Goal: Task Accomplishment & Management: Manage account settings

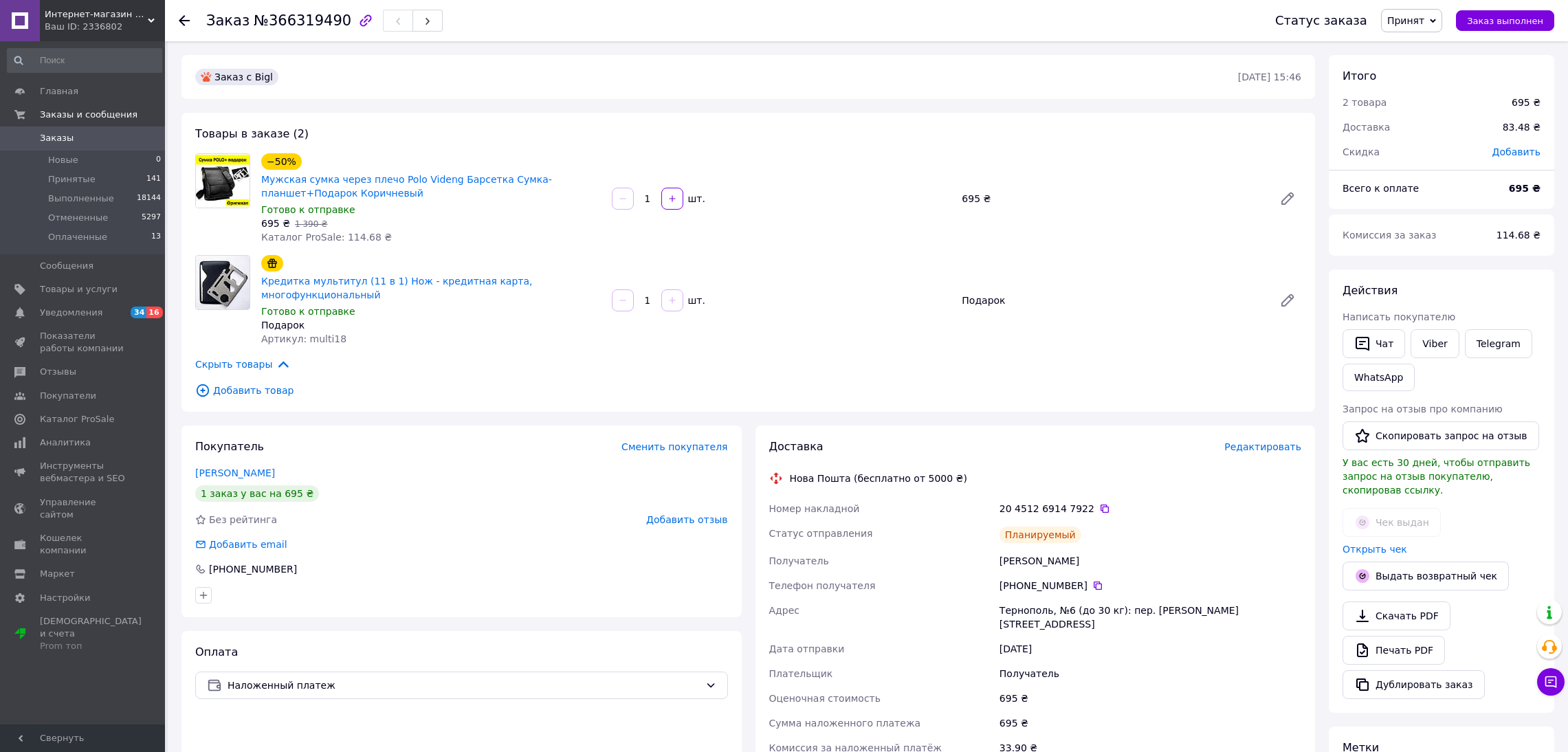
scroll to position [139, 0]
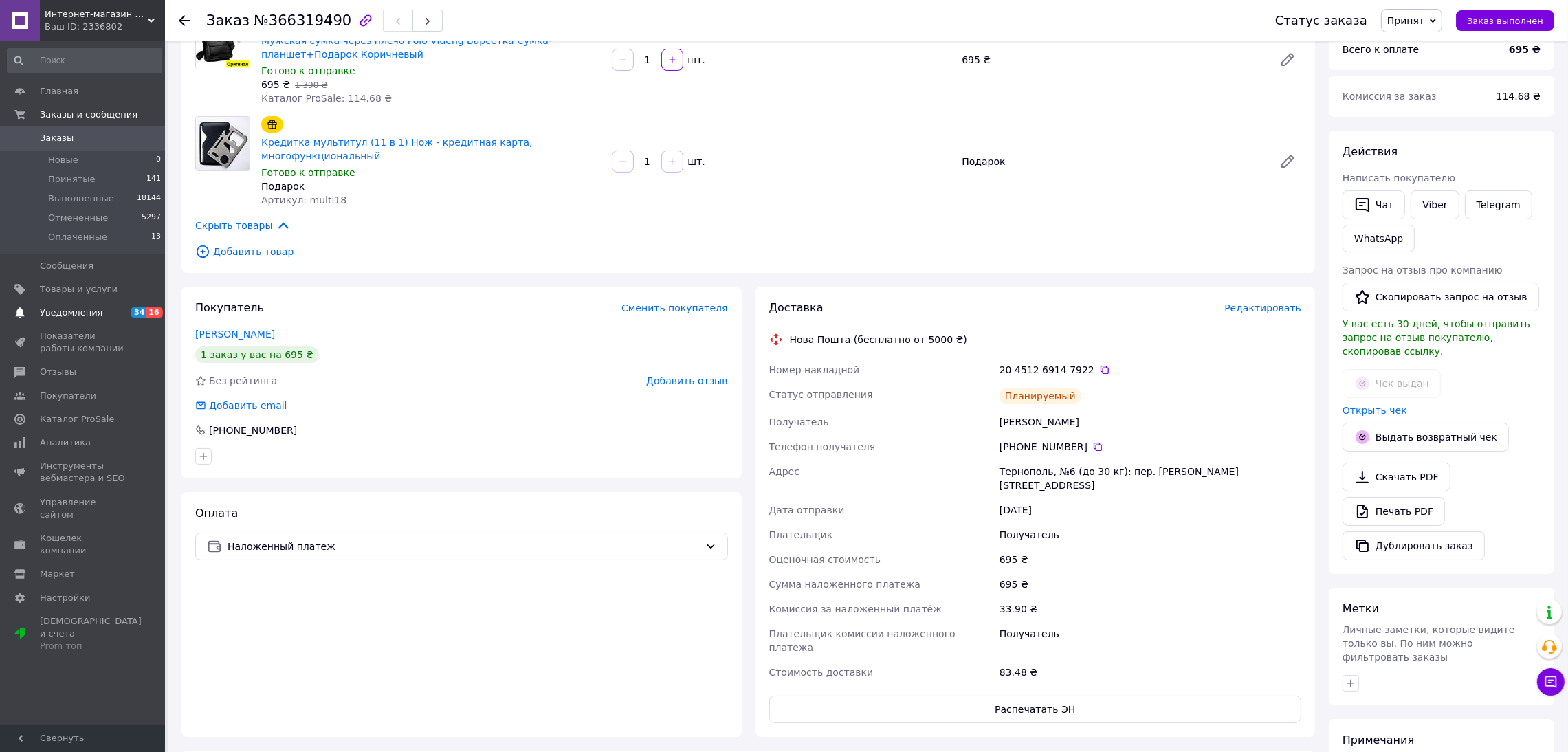
click at [114, 311] on span "Уведомления" at bounding box center [83, 313] width 87 height 13
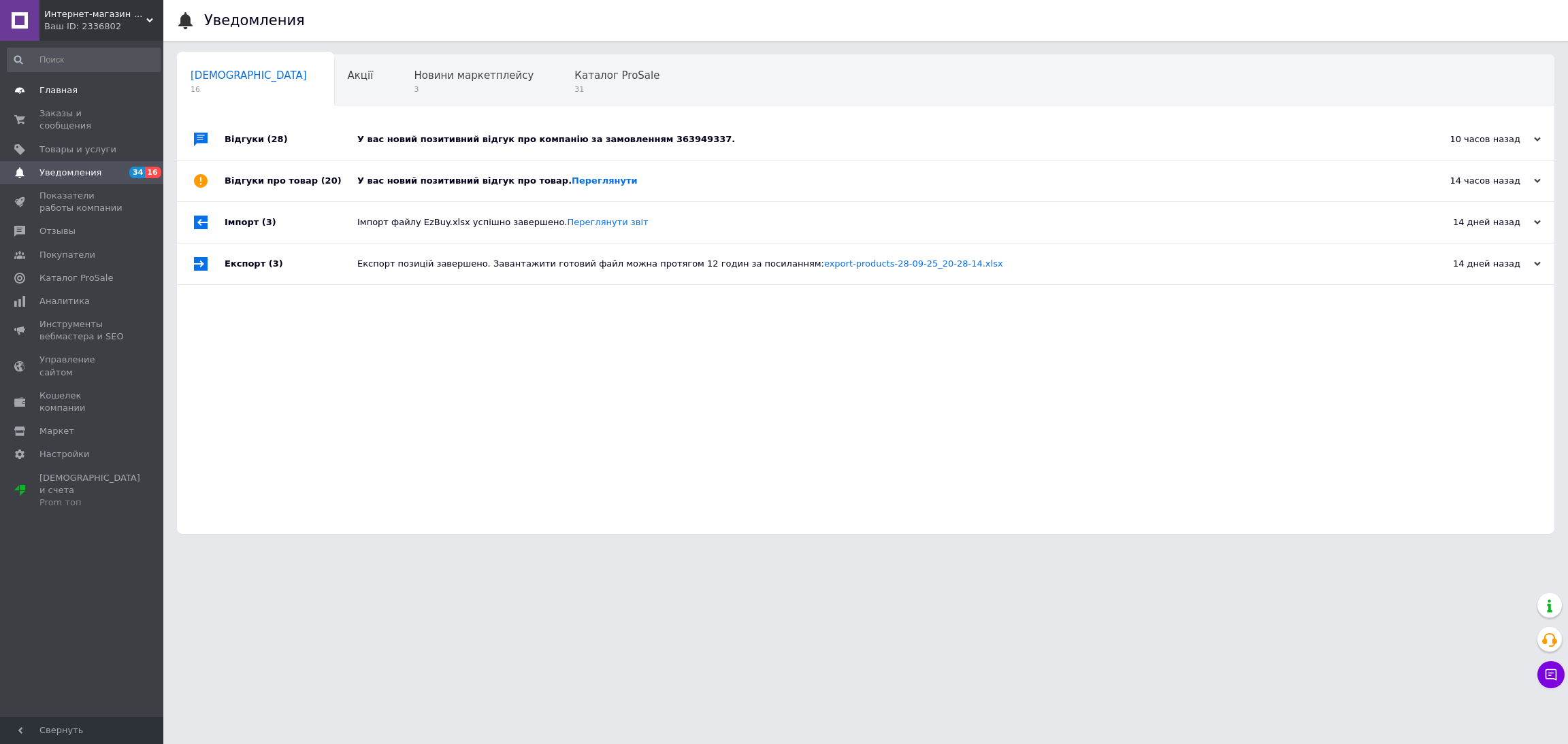
click at [91, 90] on span "Главная" at bounding box center [83, 90] width 86 height 13
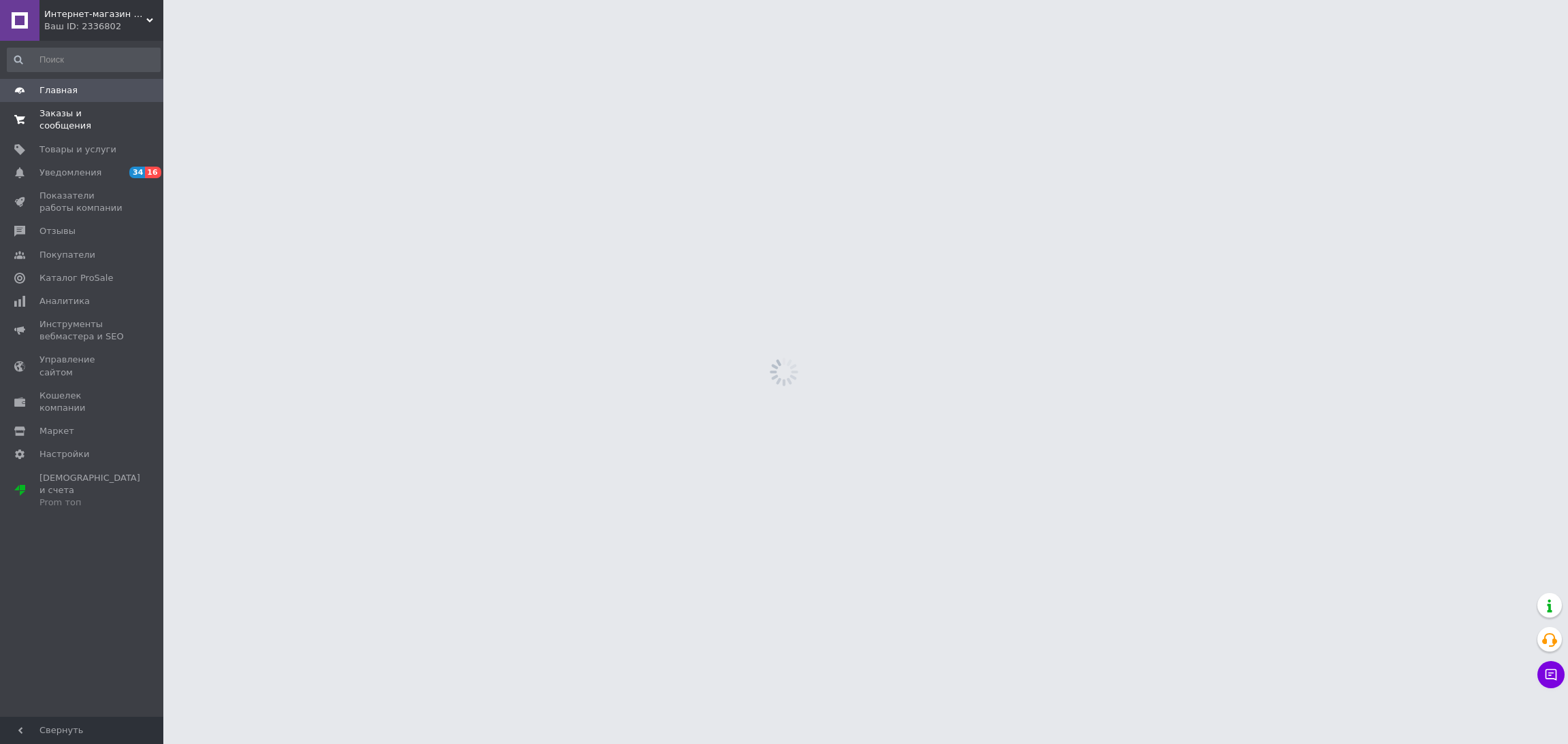
click at [109, 111] on span "Заказы и сообщения" at bounding box center [83, 119] width 86 height 24
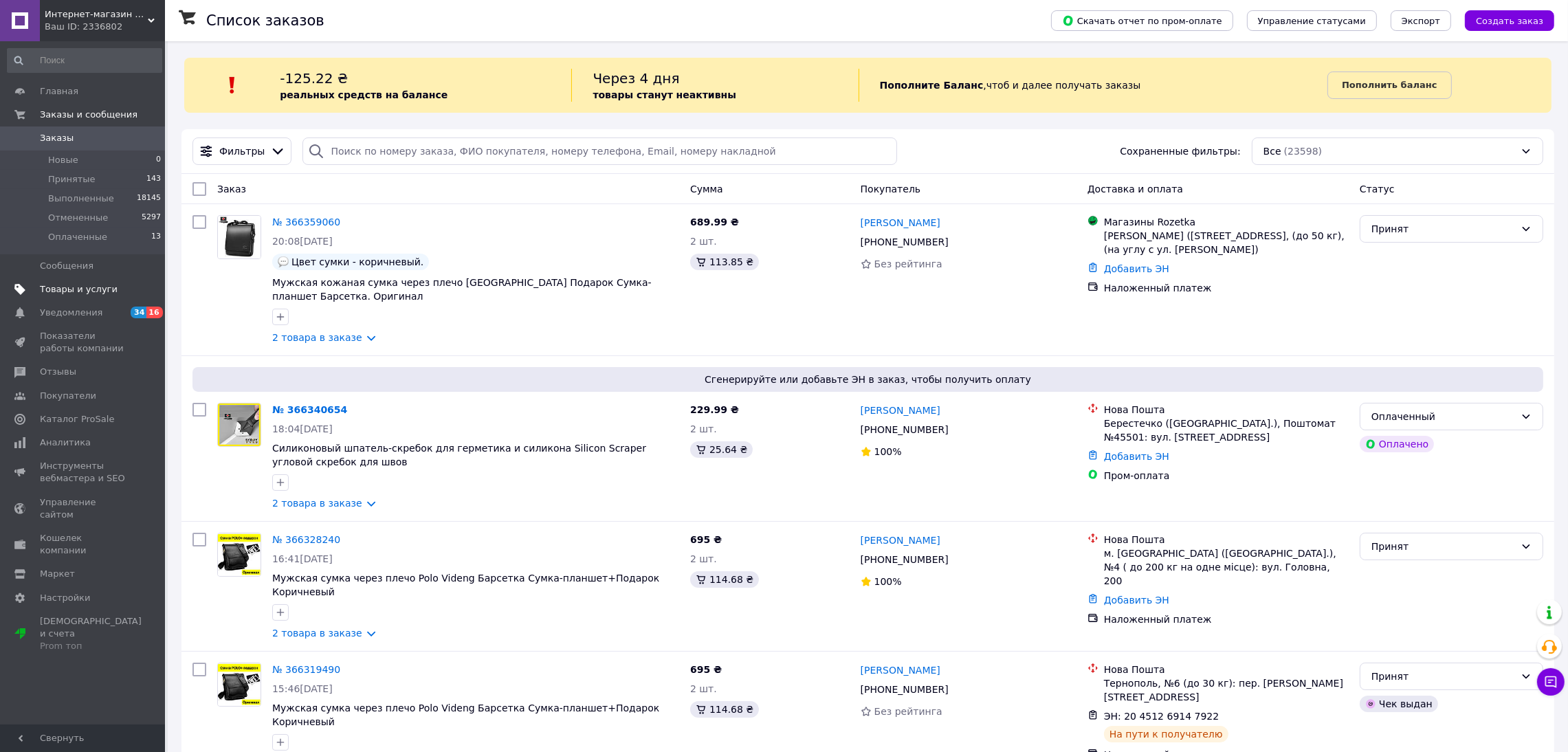
click at [72, 289] on span "Товары и услуги" at bounding box center [79, 290] width 78 height 13
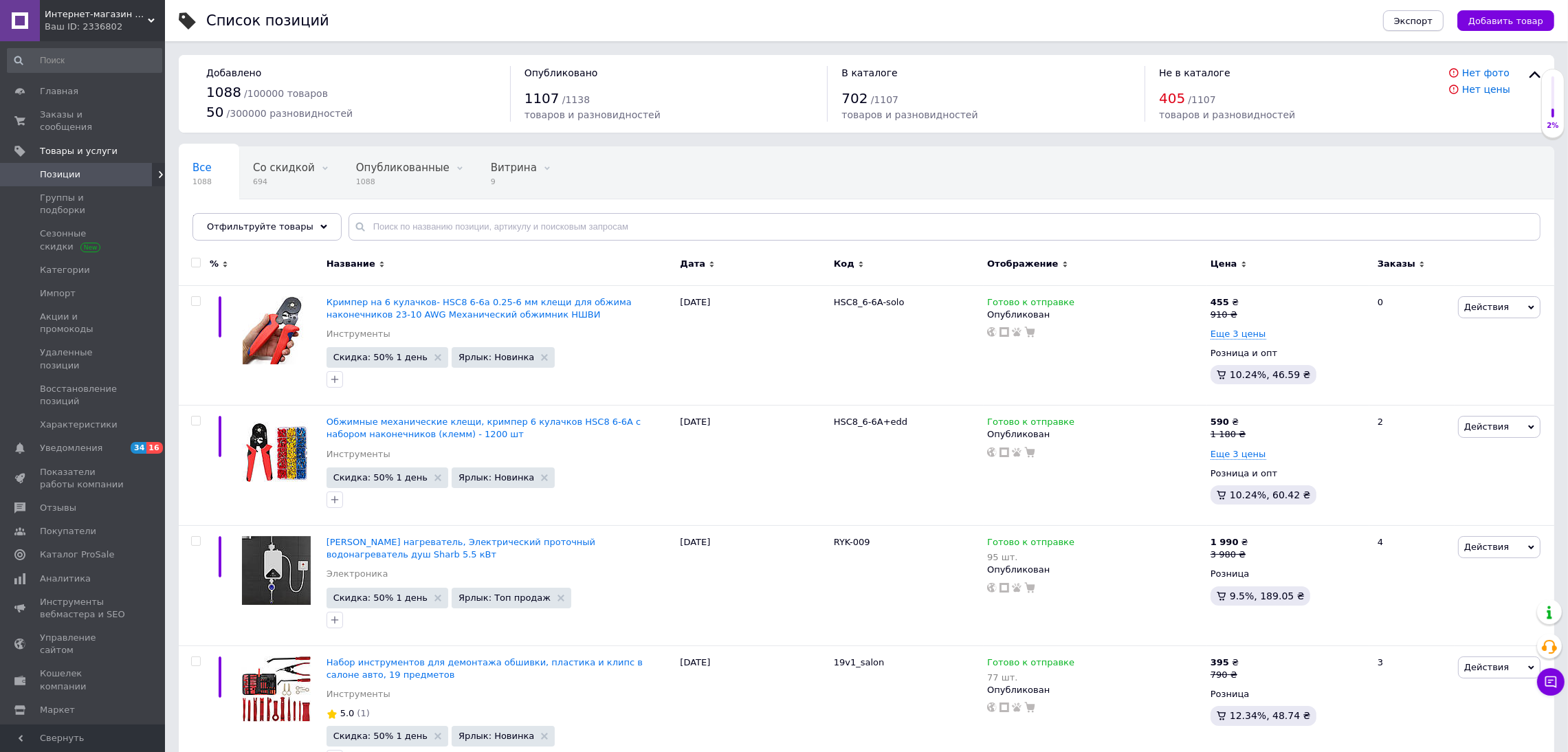
click at [1432, 20] on span "Экспорт" at bounding box center [1413, 21] width 38 height 10
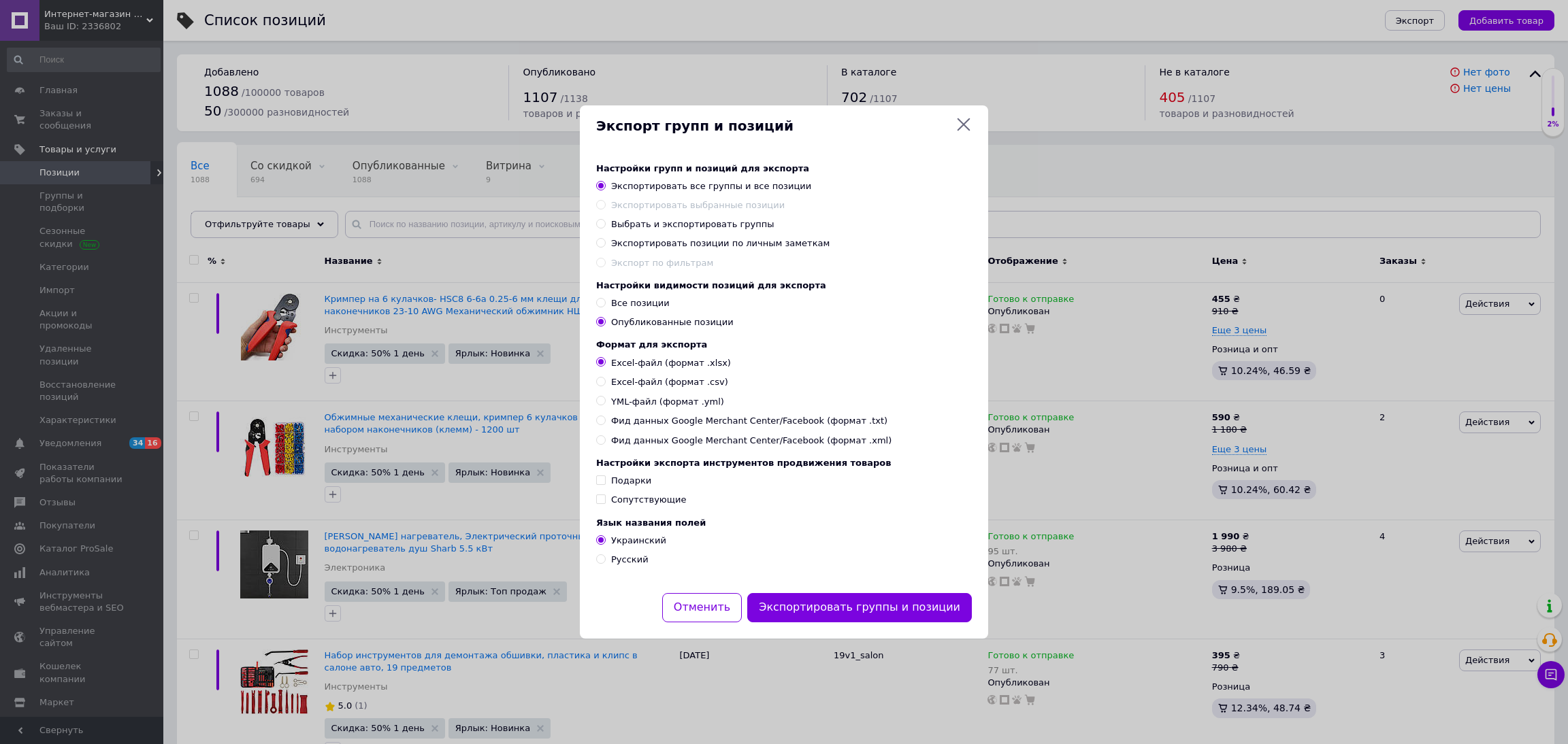
click at [636, 565] on span "Русский" at bounding box center [630, 559] width 38 height 10
click at [605, 563] on input "Русский" at bounding box center [600, 559] width 9 height 9
radio input "true"
click at [817, 593] on div "Настройки групп и позиций для экспорта Экспортировать все группы и все позиции …" at bounding box center [784, 370] width 408 height 446
click at [823, 604] on button "Экспортировать группы и позиции" at bounding box center [860, 607] width 225 height 29
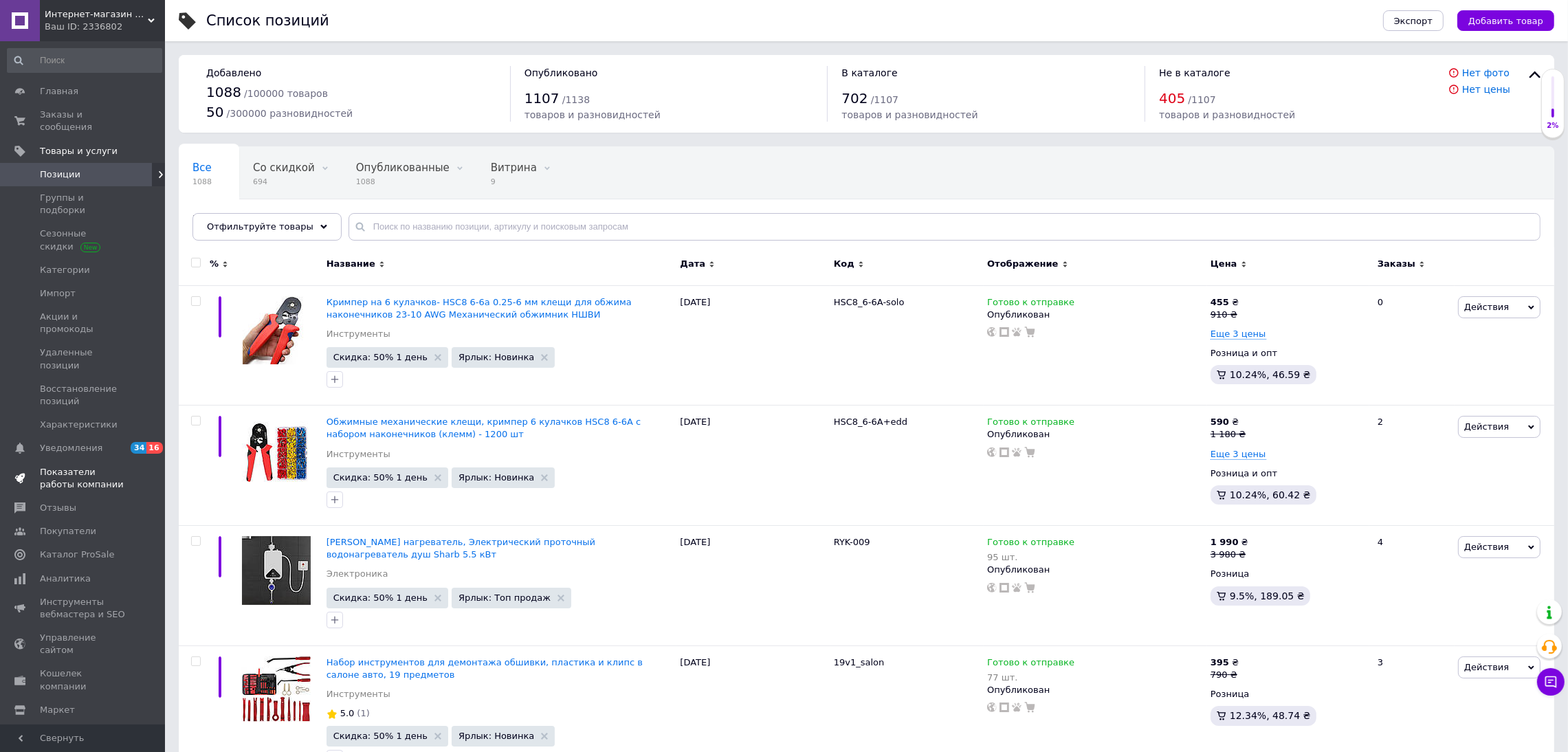
click at [76, 461] on link "Показатели работы компании" at bounding box center [84, 478] width 169 height 36
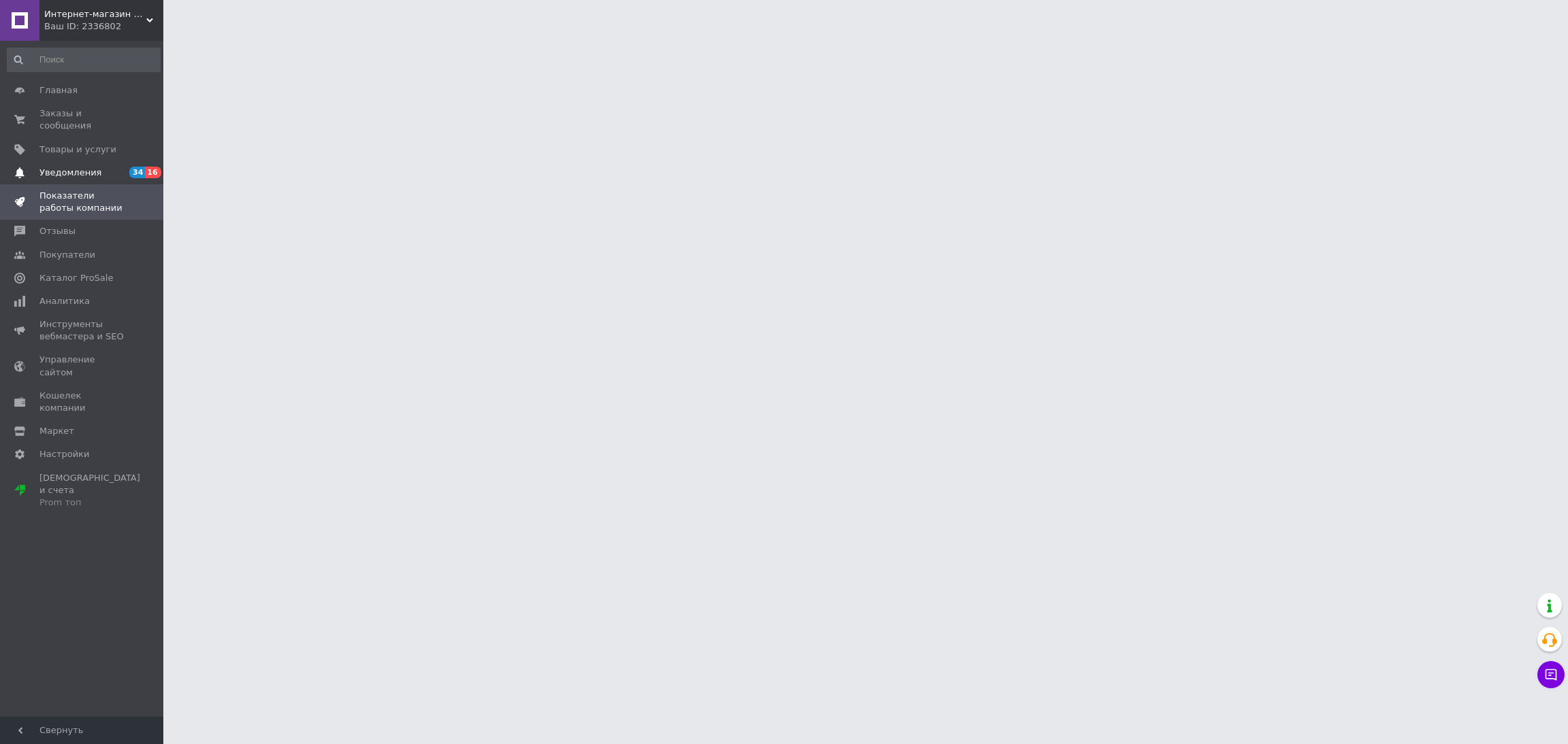
click at [126, 167] on span "34 16" at bounding box center [145, 173] width 38 height 13
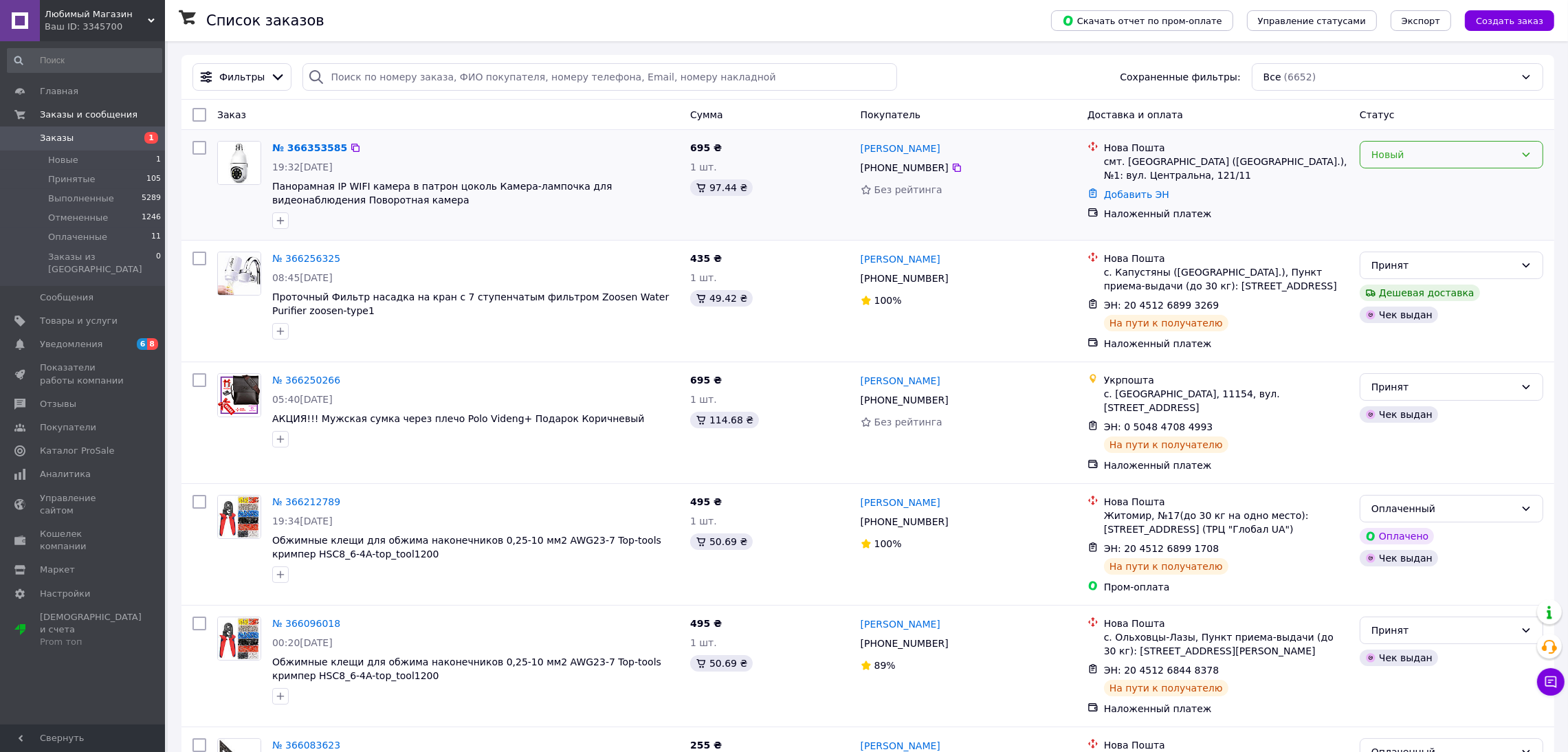
click at [1453, 145] on div "Новый" at bounding box center [1450, 154] width 183 height 28
click at [1403, 185] on li "Принят" at bounding box center [1450, 185] width 182 height 25
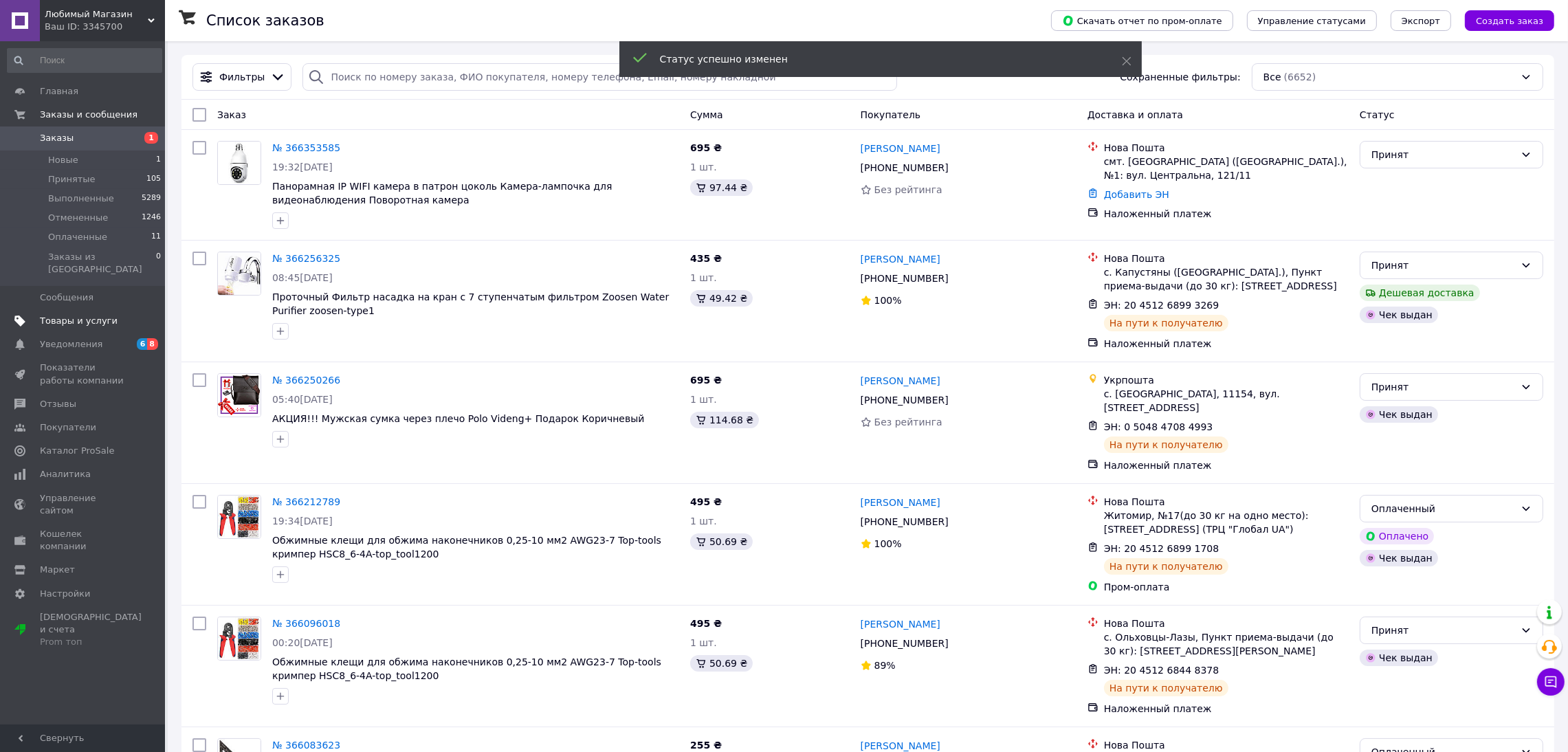
click at [72, 310] on link "Товары и услуги" at bounding box center [84, 321] width 169 height 23
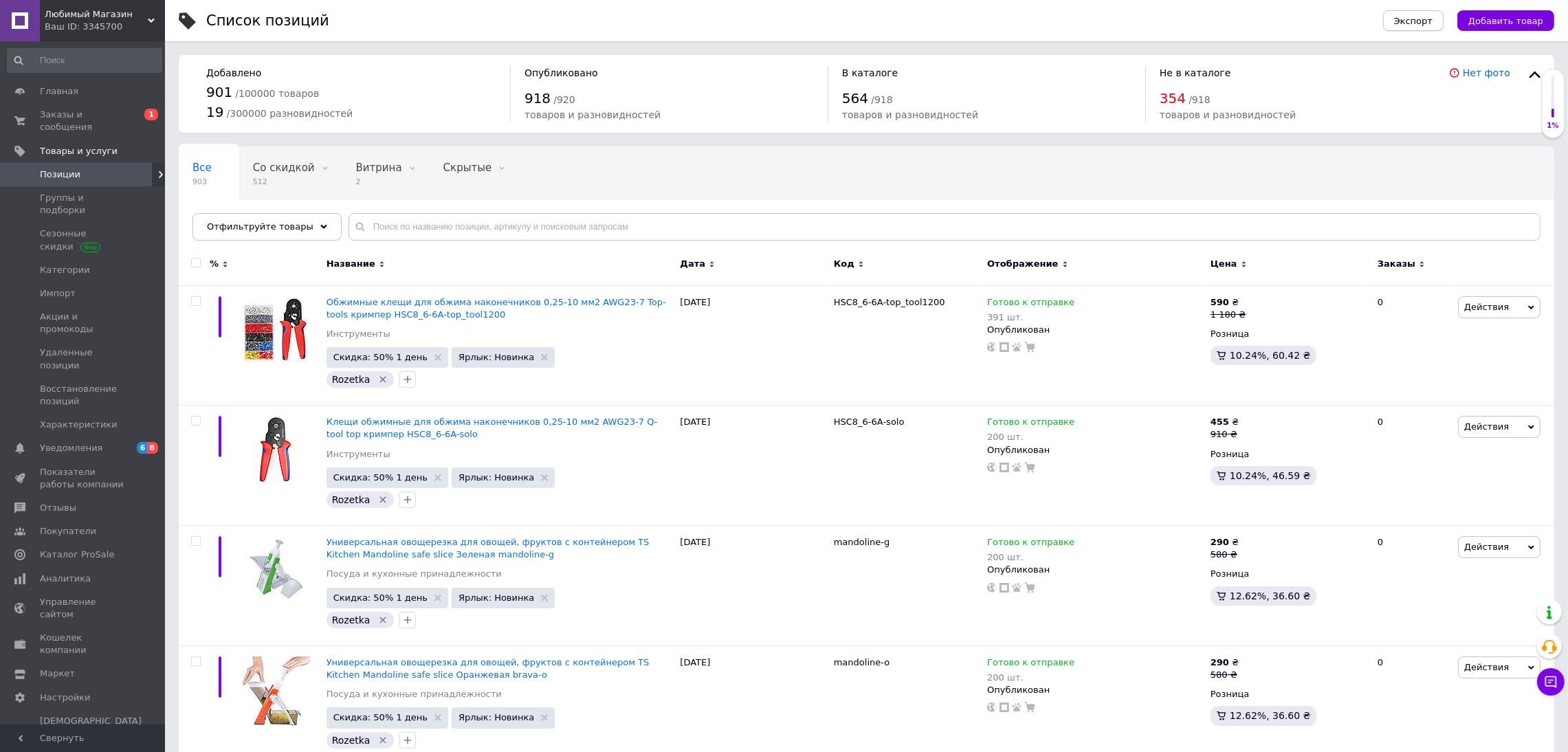
click at [1414, 25] on span "Экспорт" at bounding box center [1413, 21] width 38 height 10
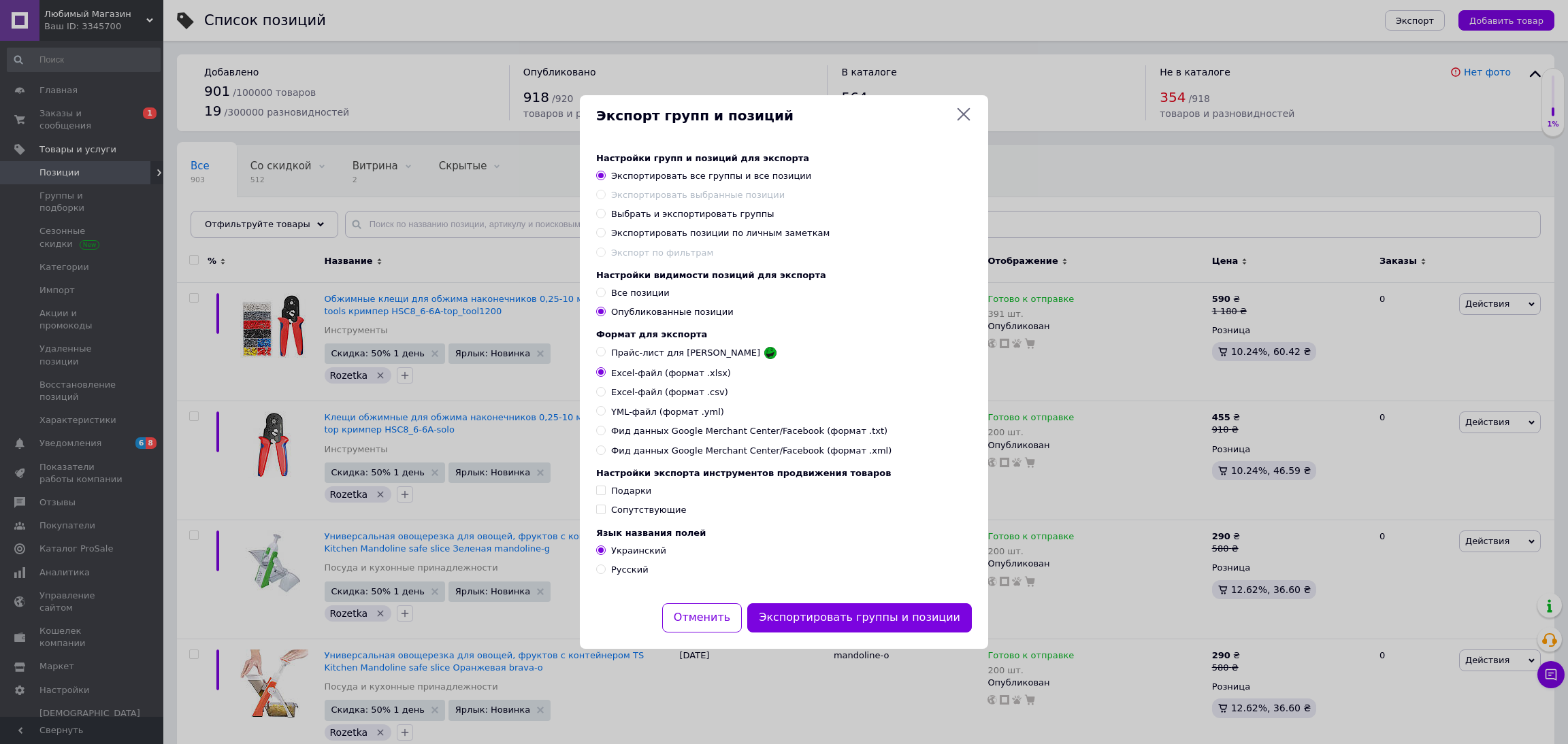
click at [618, 573] on span "Русский" at bounding box center [630, 570] width 38 height 10
click at [605, 573] on input "Русский" at bounding box center [600, 569] width 9 height 9
radio input "true"
click at [843, 621] on button "Экспортировать группы и позиции" at bounding box center [860, 618] width 225 height 29
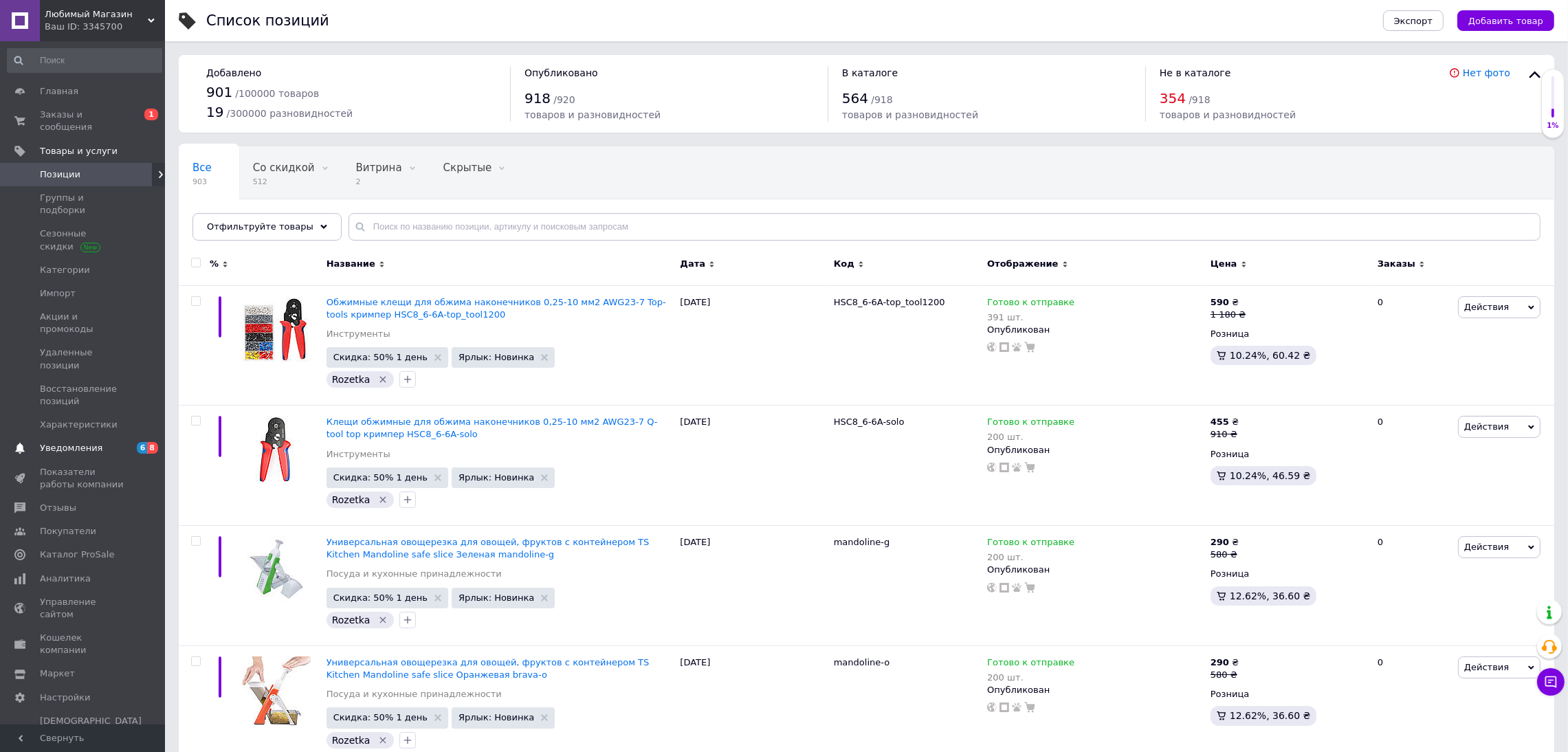
click at [93, 442] on span "Уведомления" at bounding box center [71, 449] width 63 height 13
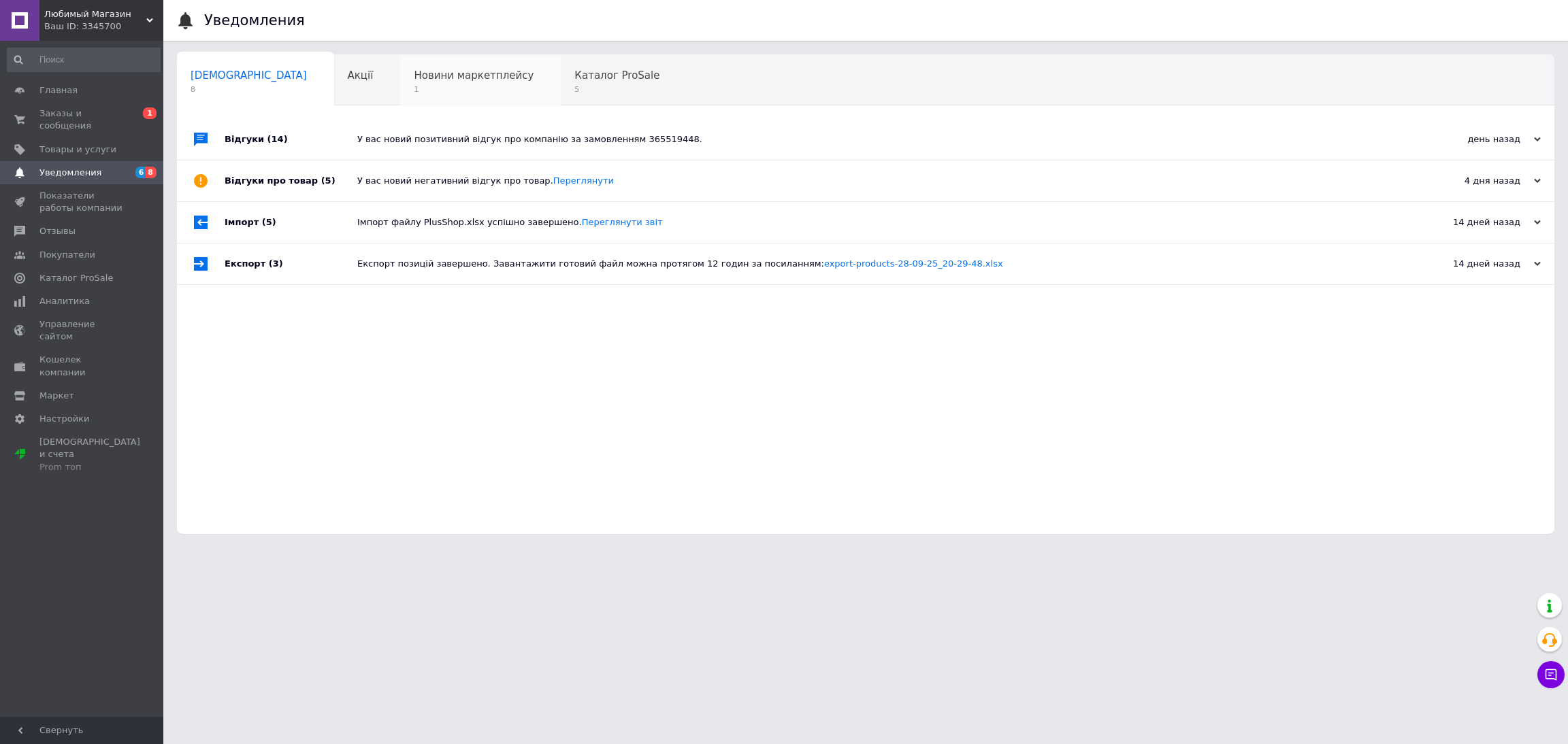
click at [400, 65] on div "Новини маркетплейсу 1" at bounding box center [480, 81] width 160 height 52
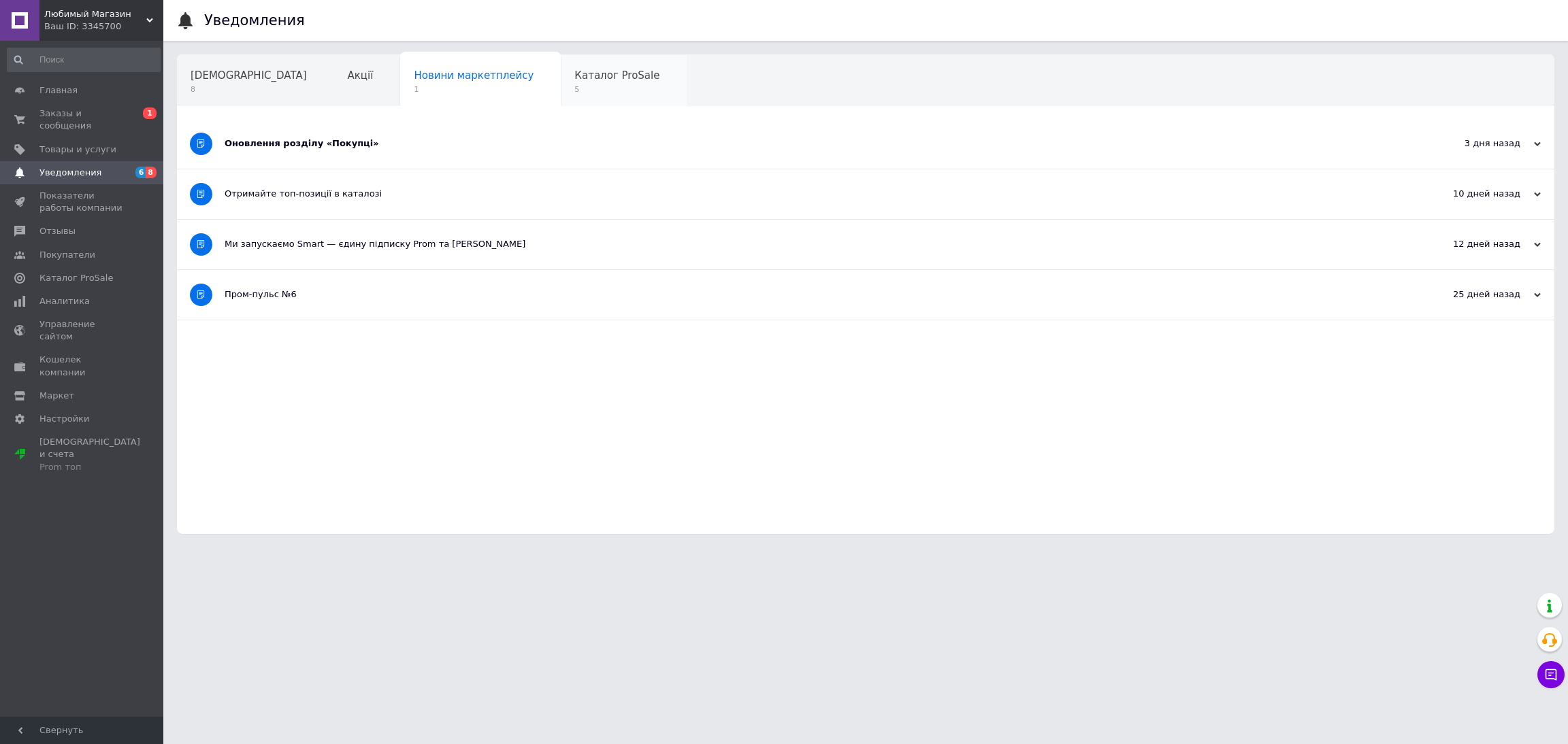
click at [575, 74] on span "Каталог ProSale" at bounding box center [617, 75] width 85 height 13
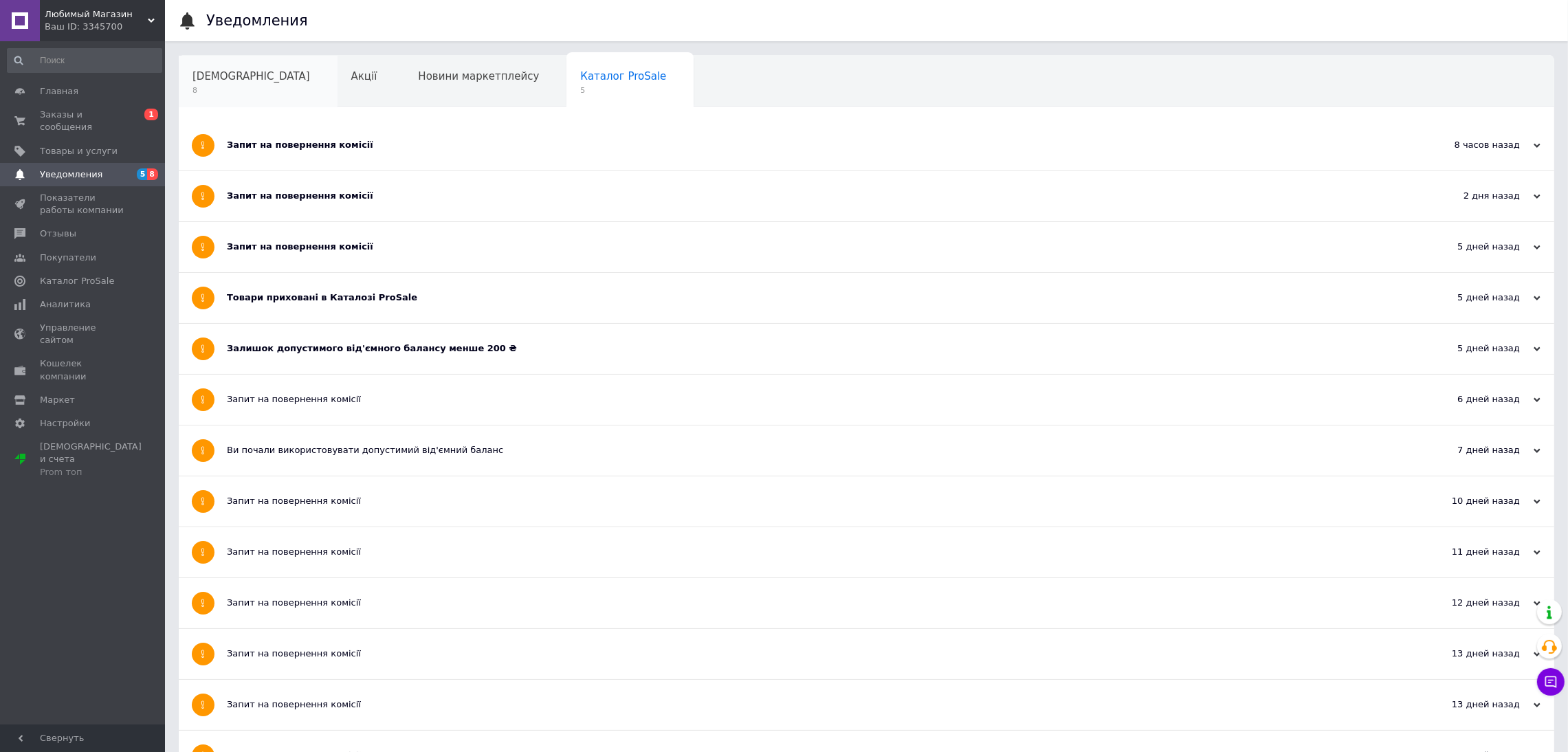
click at [203, 79] on span "[DEMOGRAPHIC_DATA]" at bounding box center [251, 76] width 118 height 13
